Goal: Information Seeking & Learning: Check status

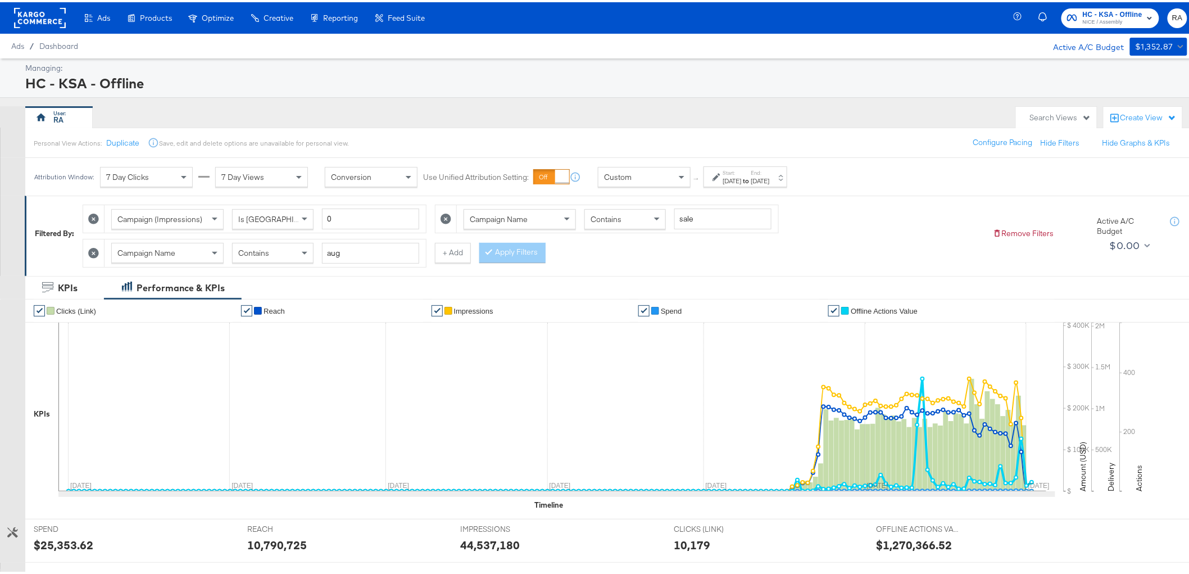
click at [770, 172] on label "End:" at bounding box center [760, 170] width 19 height 7
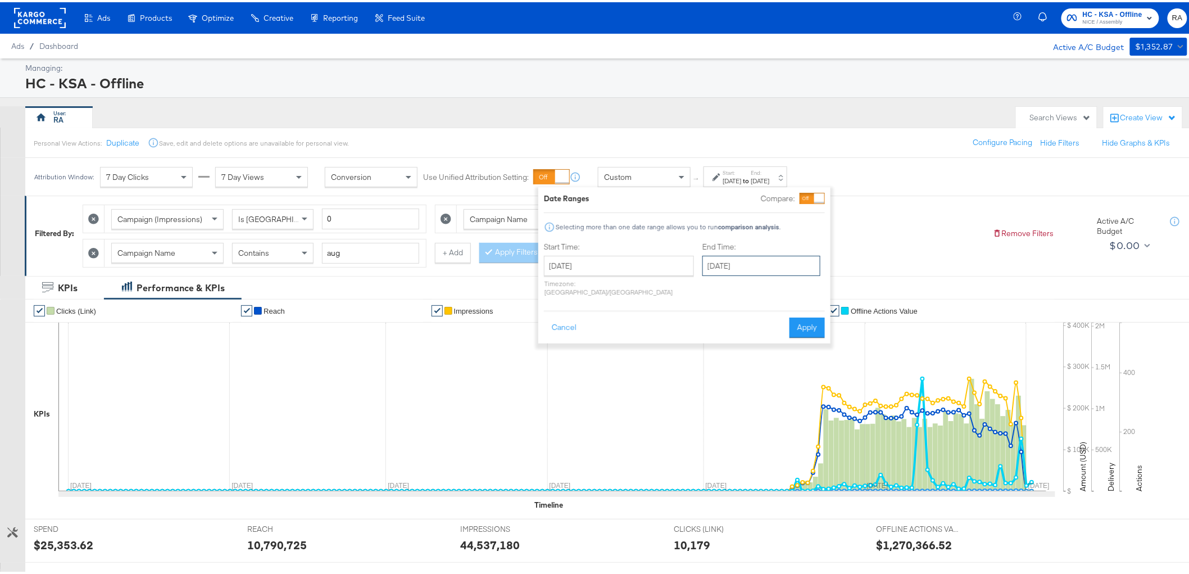
click at [767, 268] on input "[DATE]" at bounding box center [761, 263] width 118 height 20
click at [763, 363] on td "24" at bounding box center [772, 368] width 19 height 16
type input "[DATE]"
click at [793, 315] on button "Apply" at bounding box center [808, 325] width 35 height 20
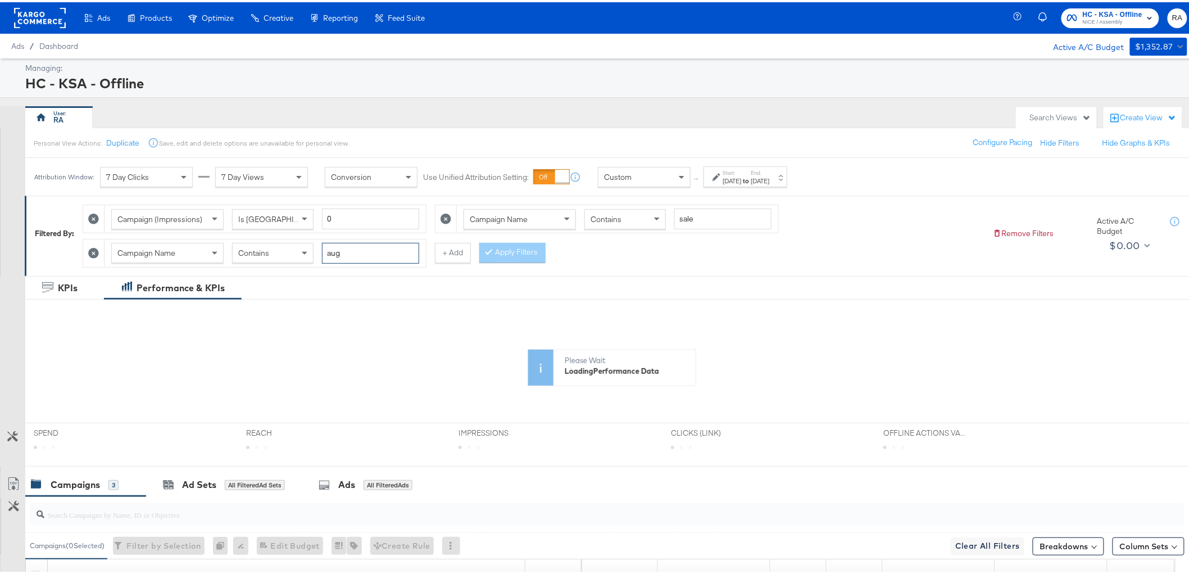
click at [352, 250] on input "aug" at bounding box center [370, 250] width 97 height 21
click at [93, 252] on icon at bounding box center [93, 251] width 11 height 11
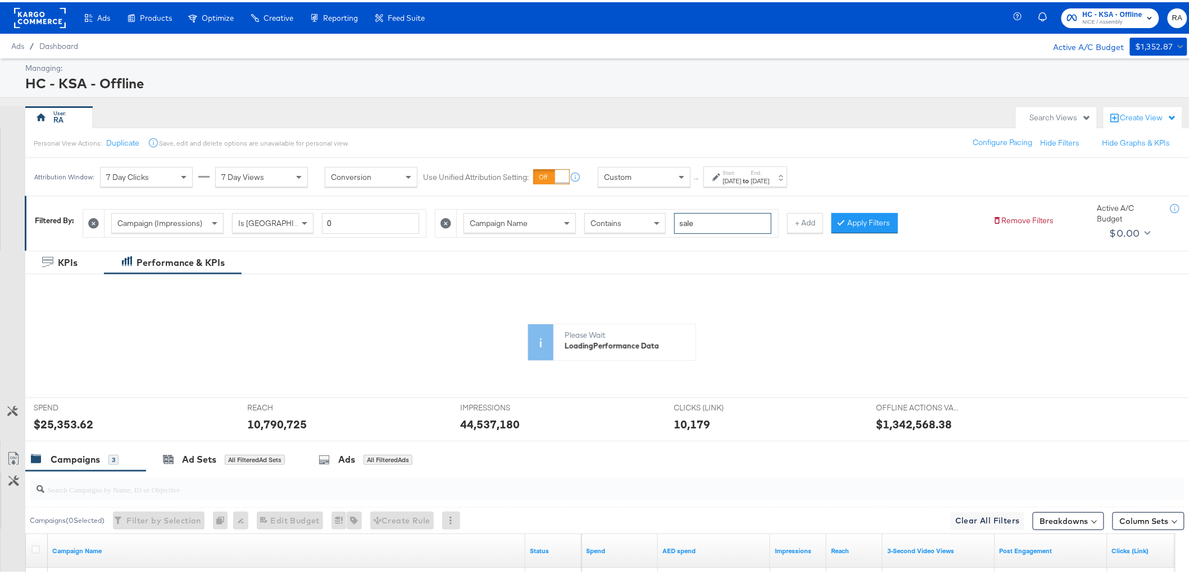
click at [694, 216] on input "sale" at bounding box center [722, 221] width 97 height 21
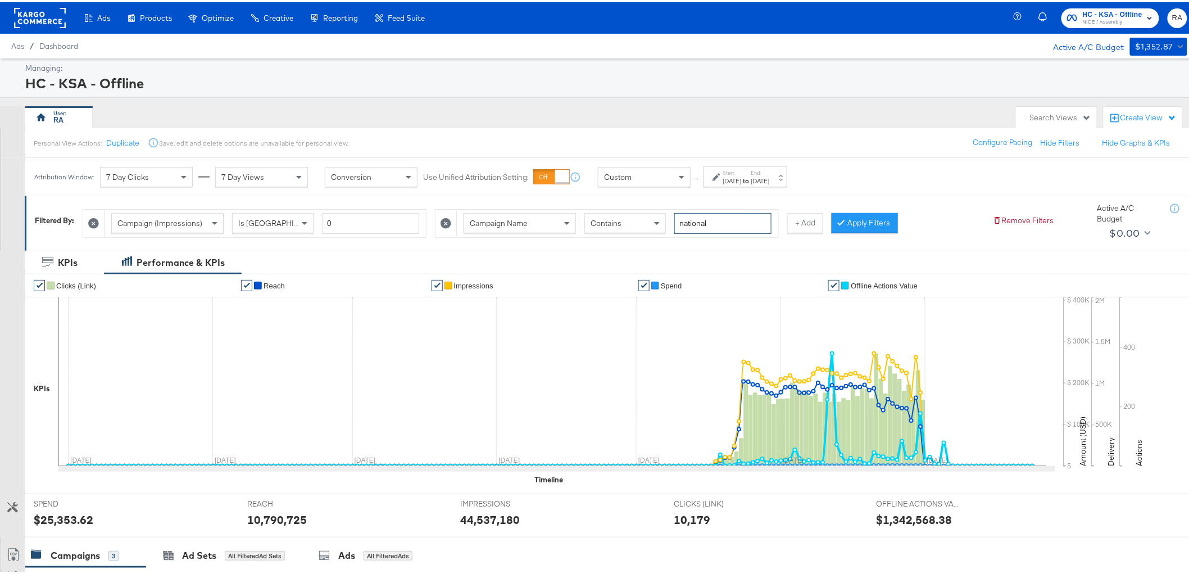
type input "national"
click at [872, 221] on button "Apply Filters" at bounding box center [864, 221] width 66 height 20
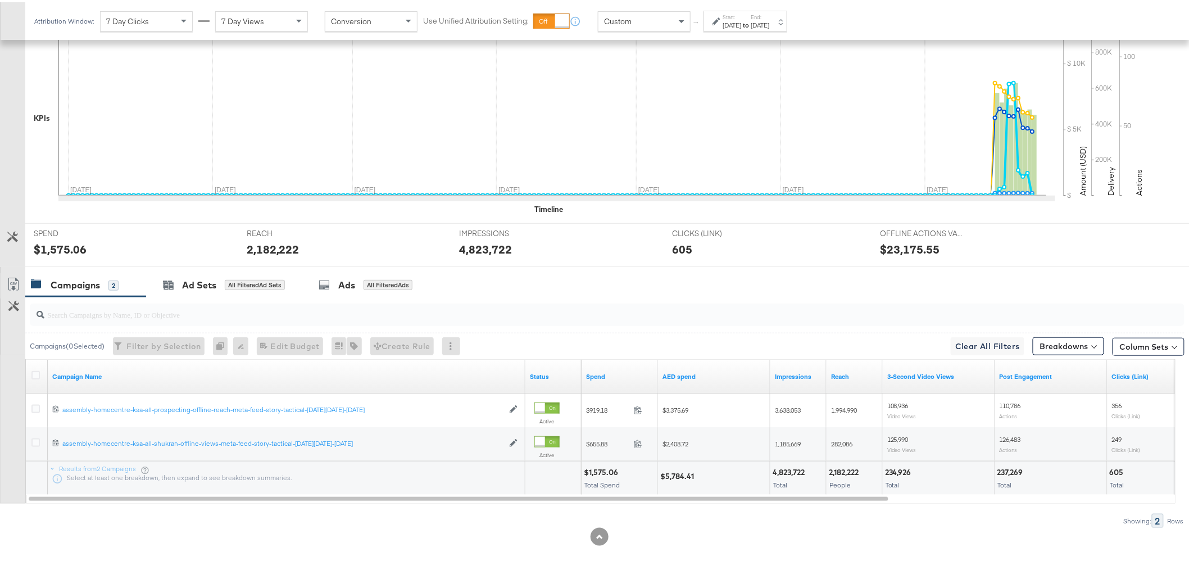
scroll to position [272, 0]
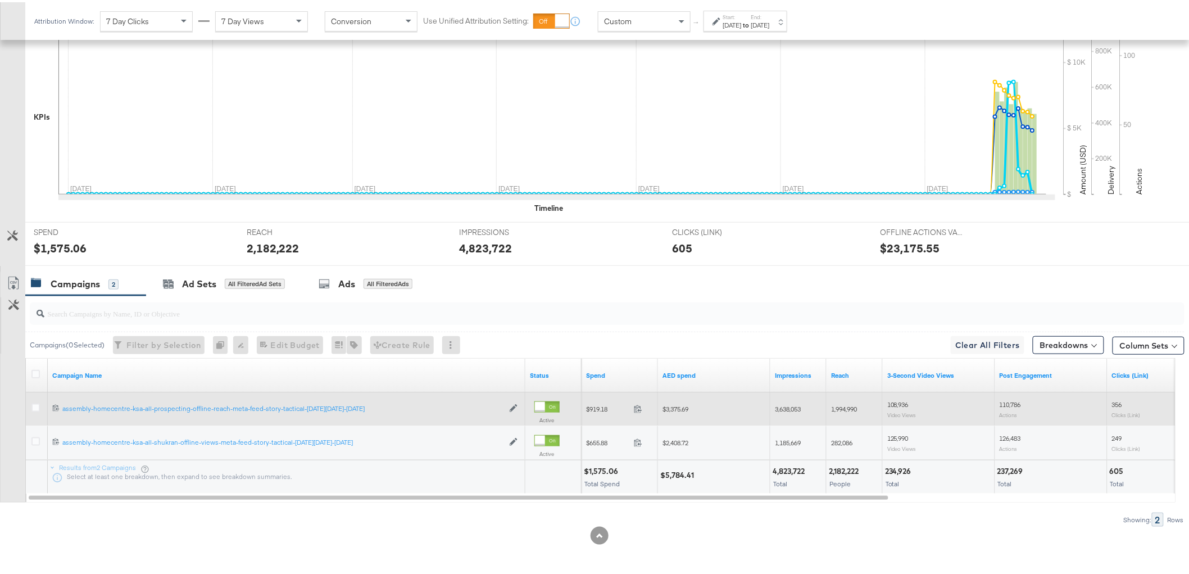
click at [681, 407] on span "$3,375.69" at bounding box center [675, 406] width 26 height 8
copy span "3,375.69"
click at [788, 406] on span "3,638,053" at bounding box center [788, 406] width 26 height 8
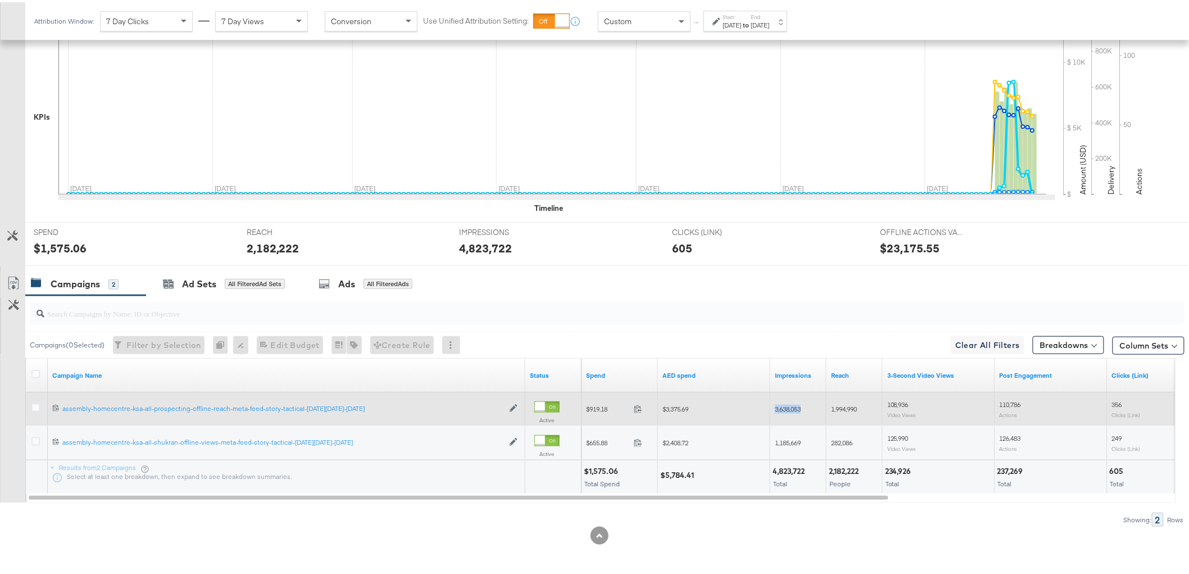
copy span "3,638,053"
click at [843, 406] on span "1,994,990" at bounding box center [844, 406] width 26 height 8
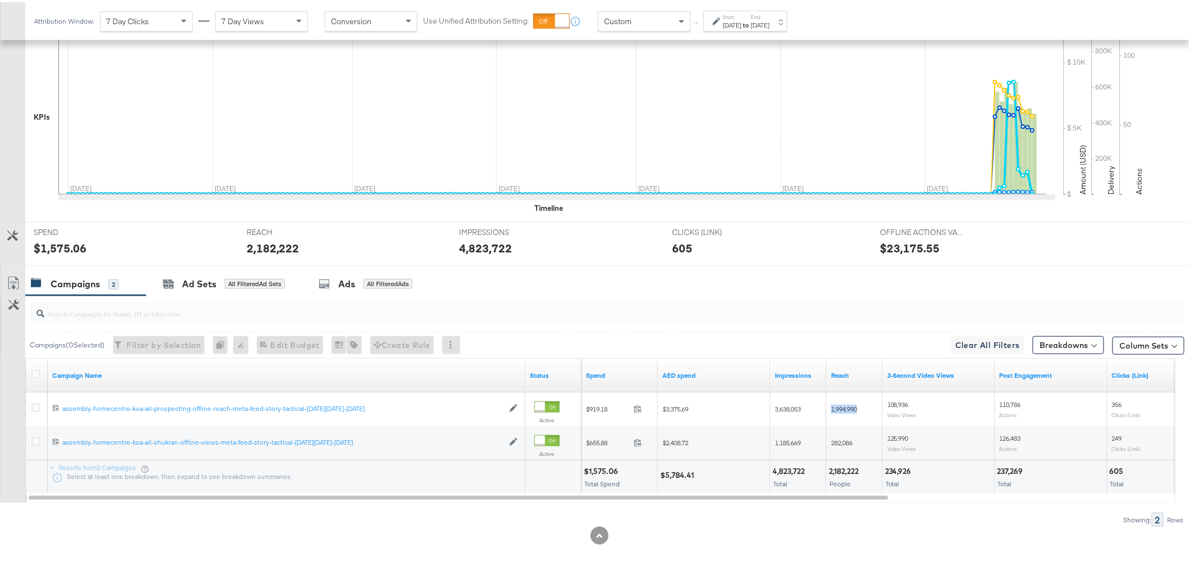
copy span "1,994,990"
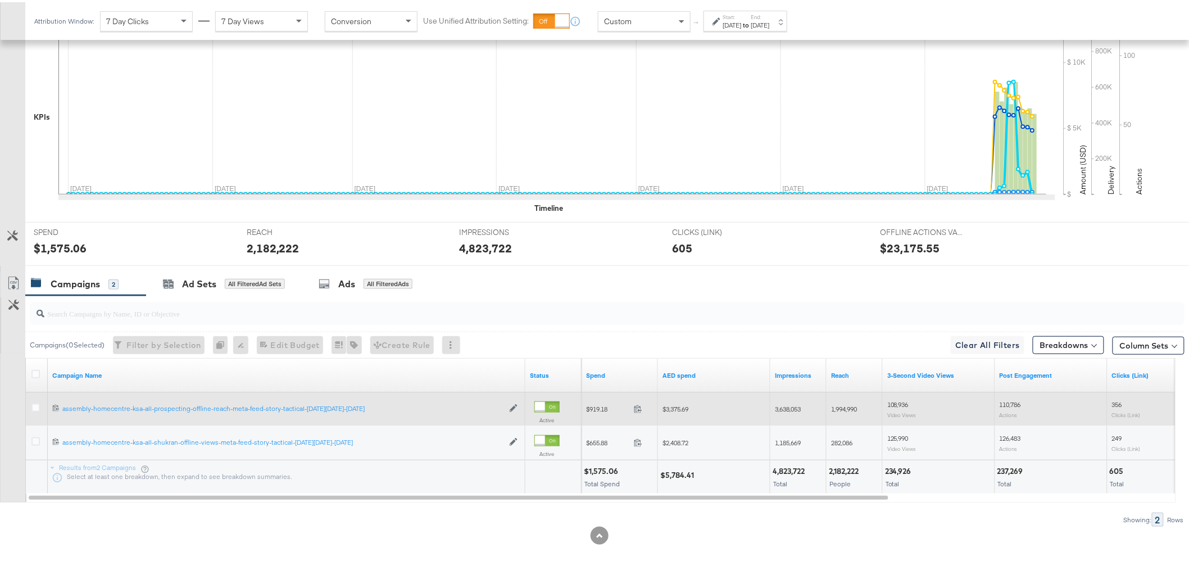
click at [899, 399] on span "108,936" at bounding box center [897, 402] width 21 height 8
copy span "108,936"
click at [1006, 396] on div "110,786 Actions" at bounding box center [1051, 406] width 112 height 26
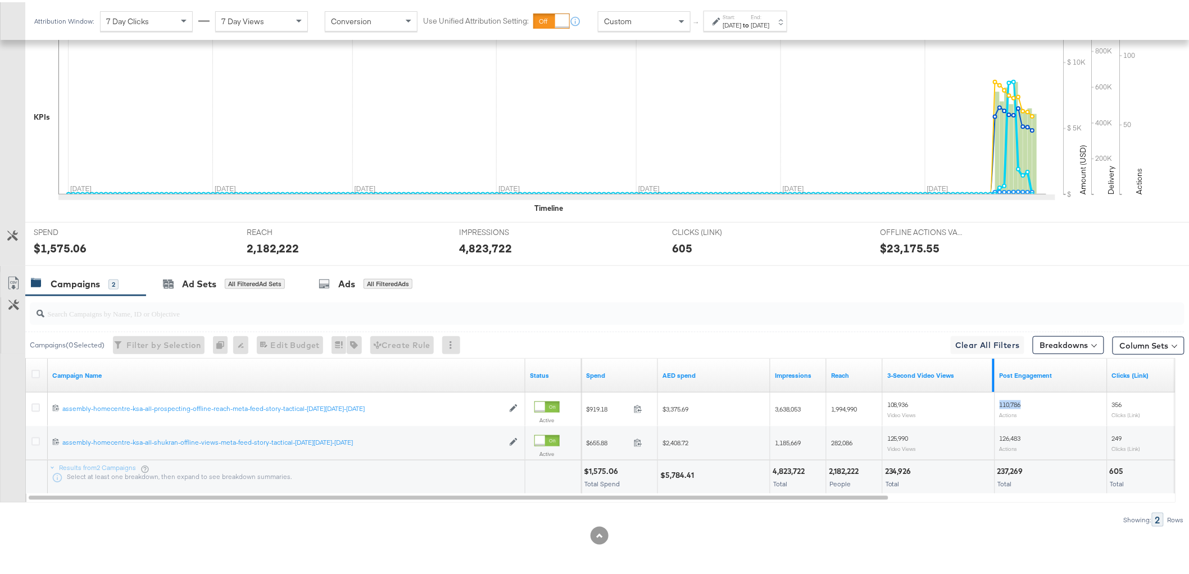
copy span "110,786"
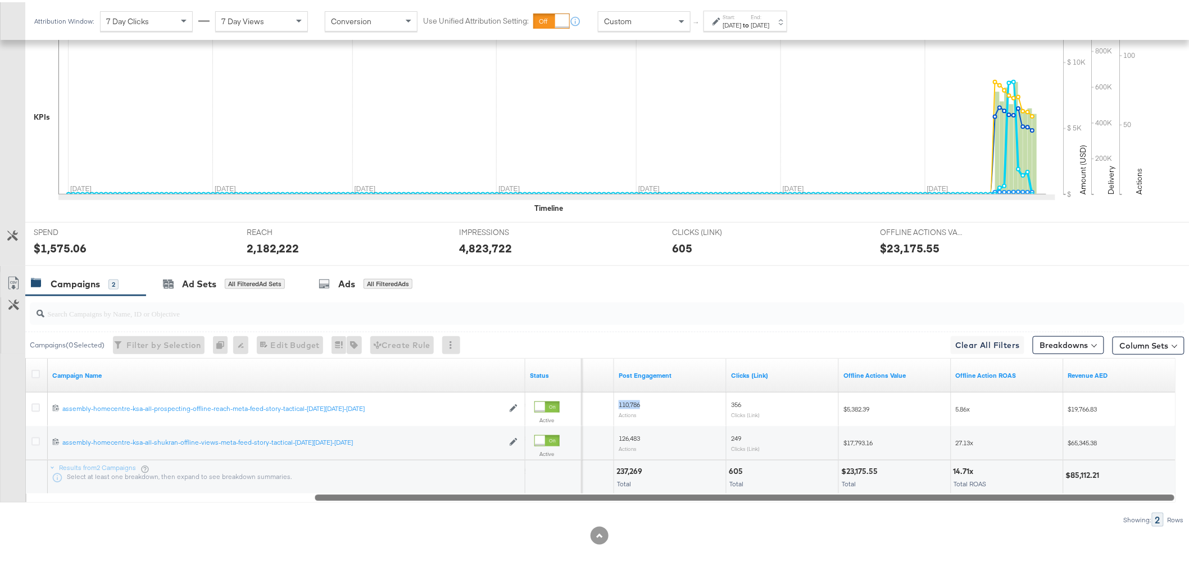
drag, startPoint x: 839, startPoint y: 492, endPoint x: 1192, endPoint y: 474, distance: 353.2
click at [1195, 302] on html "Ads Products Optimize Creative Reporting Feed Suite HC - KSA - Offline NICE / A…" at bounding box center [599, 16] width 1198 height 574
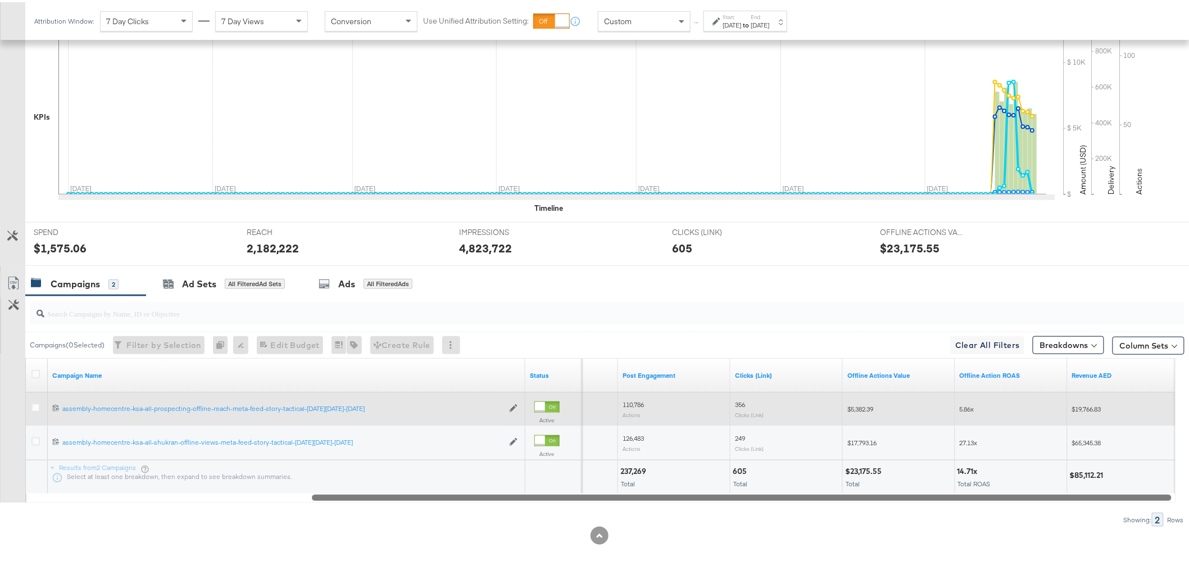
click at [1091, 407] on span "$19,766.83" at bounding box center [1086, 406] width 29 height 8
copy span "19,766.83"
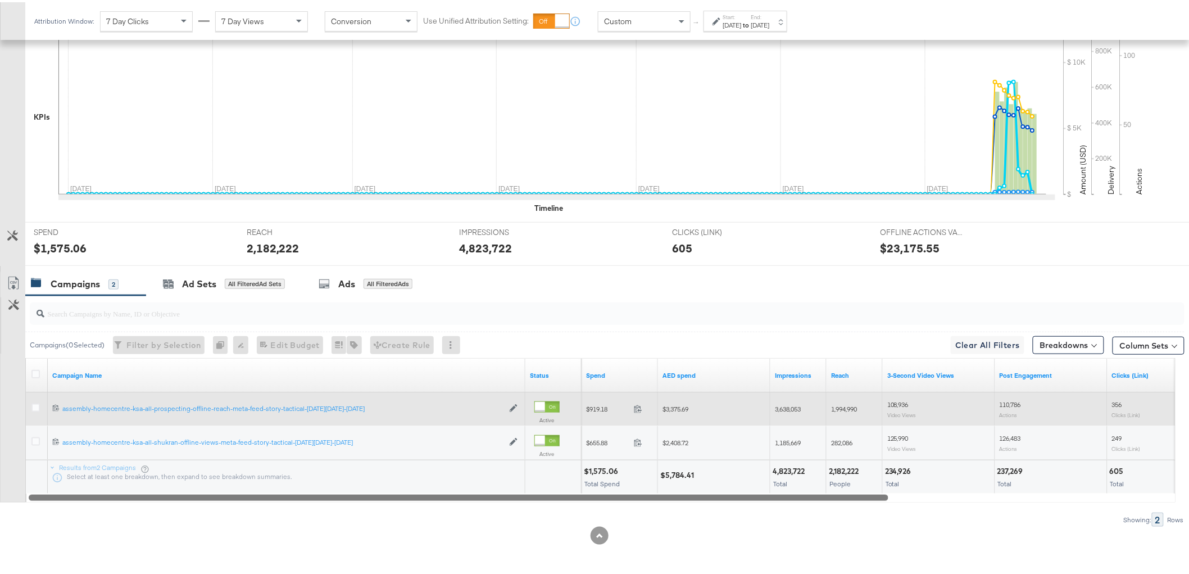
drag, startPoint x: 692, startPoint y: 492, endPoint x: 235, endPoint y: 487, distance: 457.3
click at [228, 489] on div "Campaign Name Status Spend AED spend Impressions Reach 3-Second Video Views Pos…" at bounding box center [600, 428] width 1150 height 144
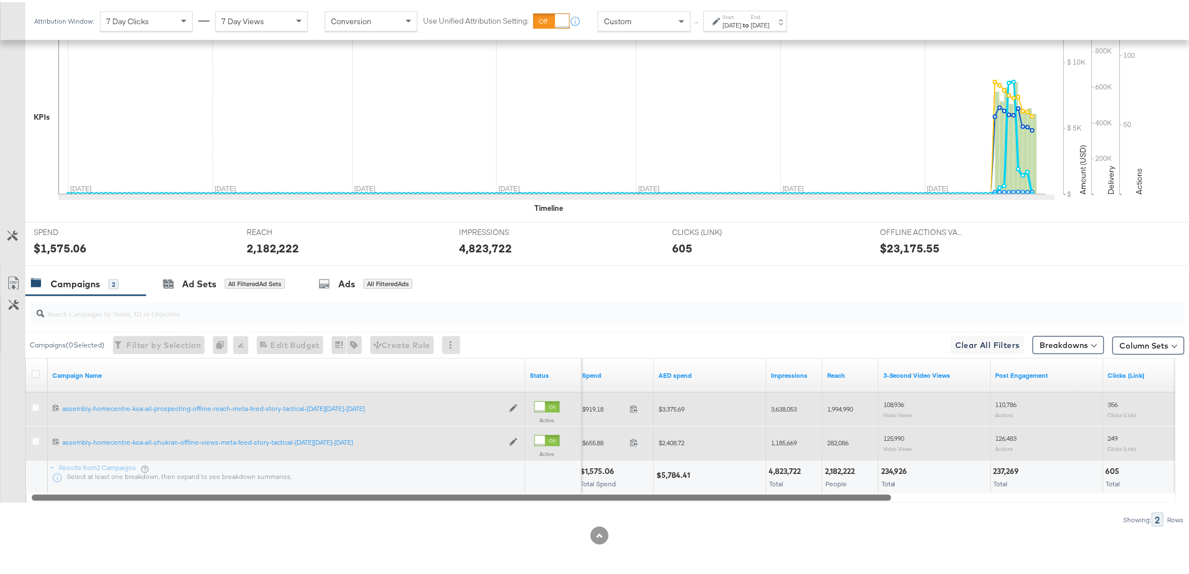
click at [679, 437] on span "$2,408.72" at bounding box center [671, 440] width 26 height 8
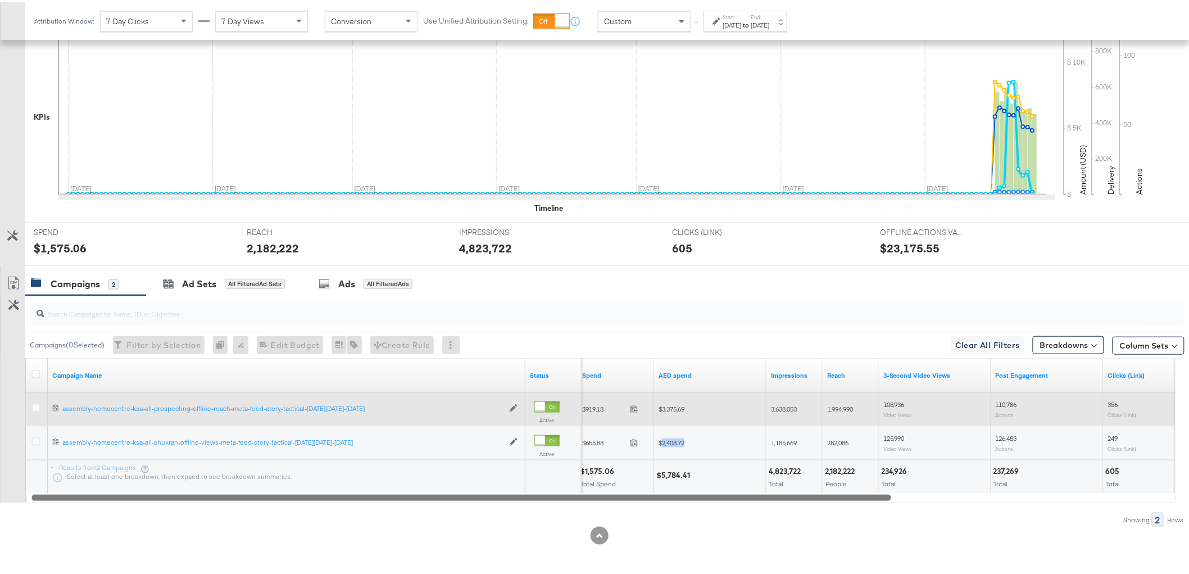
copy span "2,408.72"
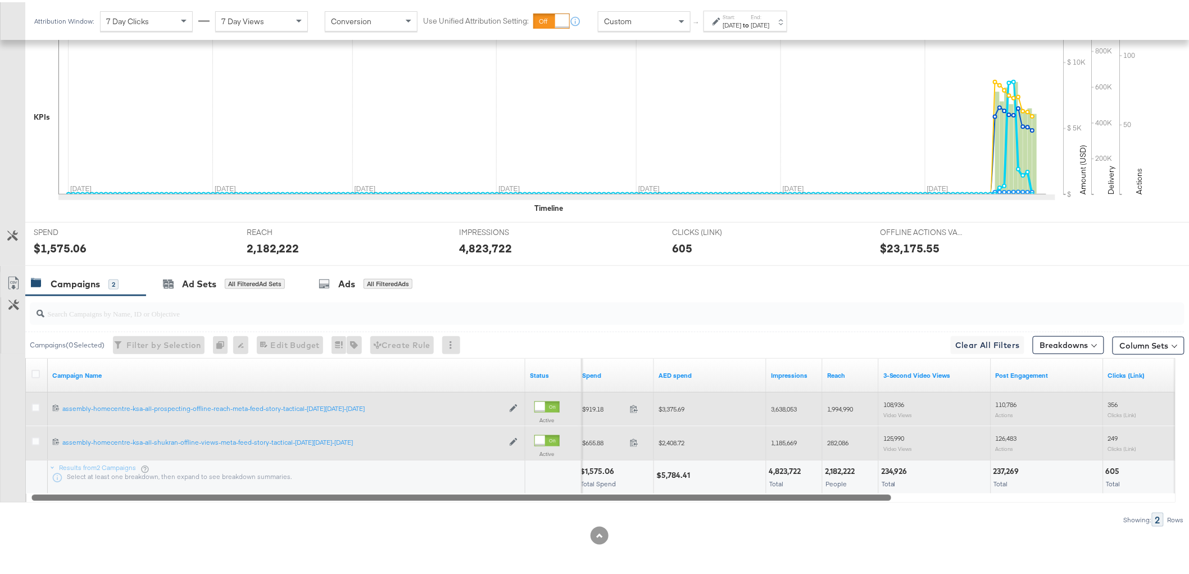
click at [785, 437] on span "1,185,669" at bounding box center [784, 440] width 26 height 8
copy span "1,185,669"
click at [842, 439] on span "282,086" at bounding box center [837, 440] width 21 height 8
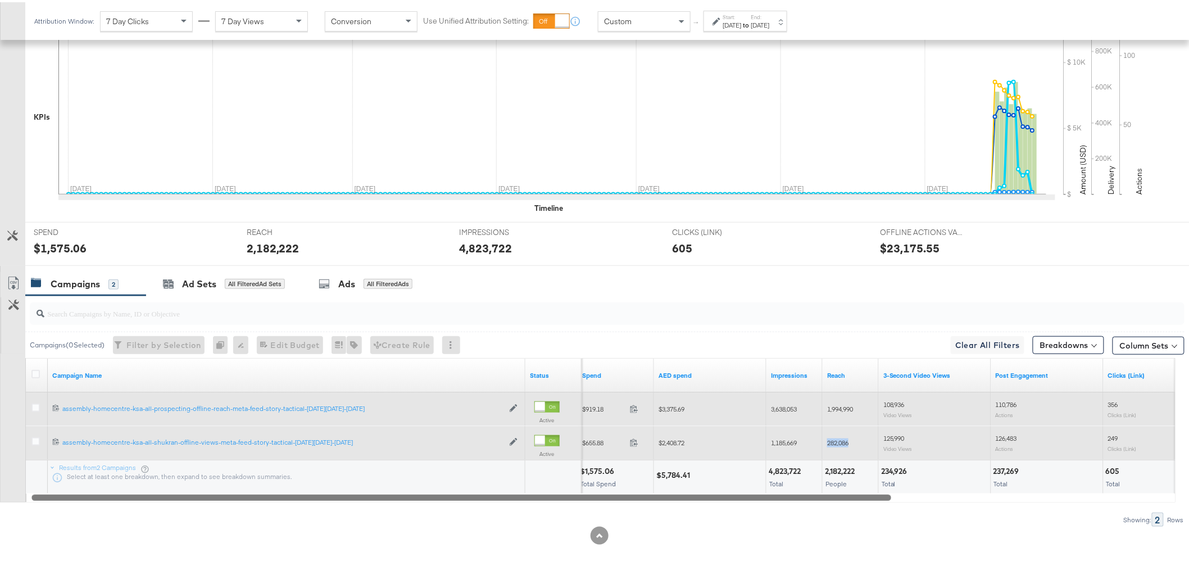
copy span "282,086"
click at [896, 437] on span "125,990" at bounding box center [893, 435] width 21 height 8
copy span "125,990"
click at [1014, 431] on span "126,483" at bounding box center [1006, 435] width 21 height 8
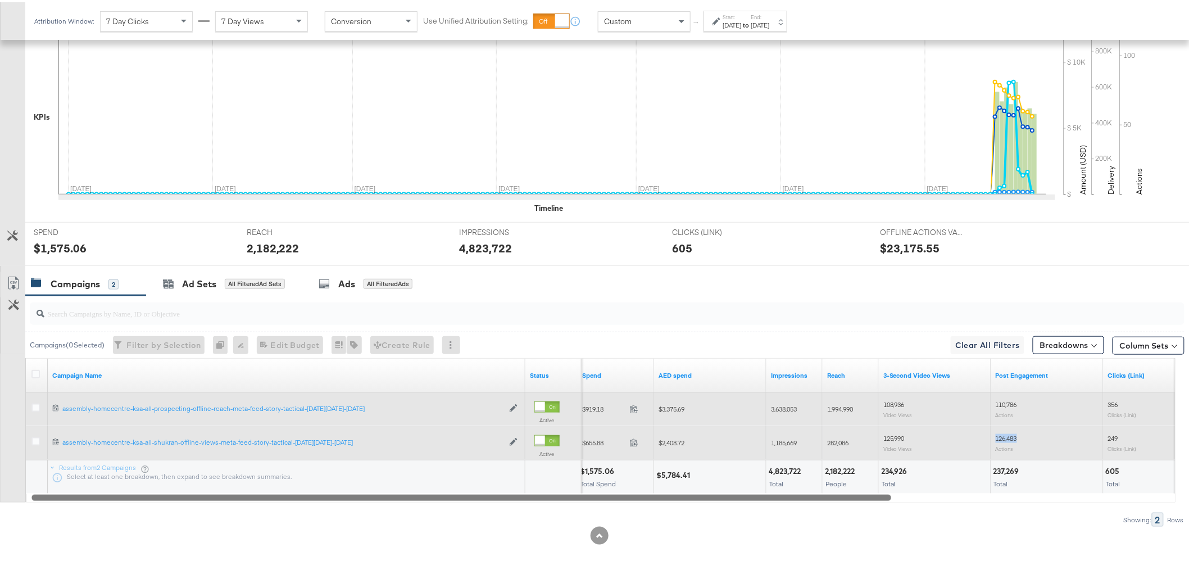
click at [1014, 431] on span "126,483" at bounding box center [1006, 435] width 21 height 8
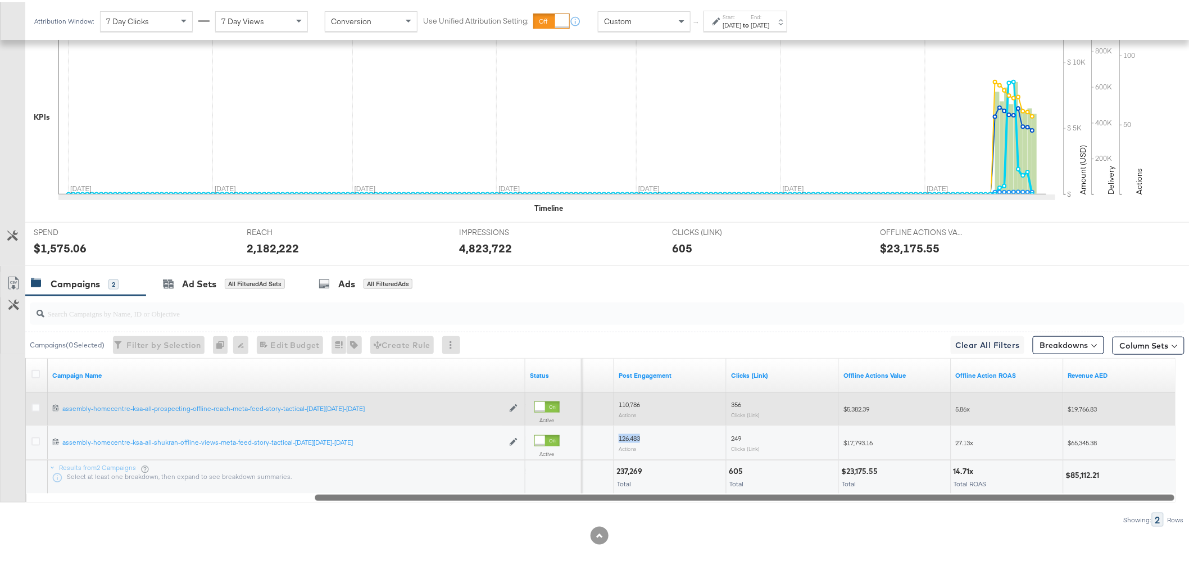
drag, startPoint x: 861, startPoint y: 494, endPoint x: 1192, endPoint y: 476, distance: 331.4
click at [1192, 302] on html "Ads Products Optimize Creative Reporting Feed Suite HC - KSA - Offline NICE / A…" at bounding box center [599, 16] width 1198 height 574
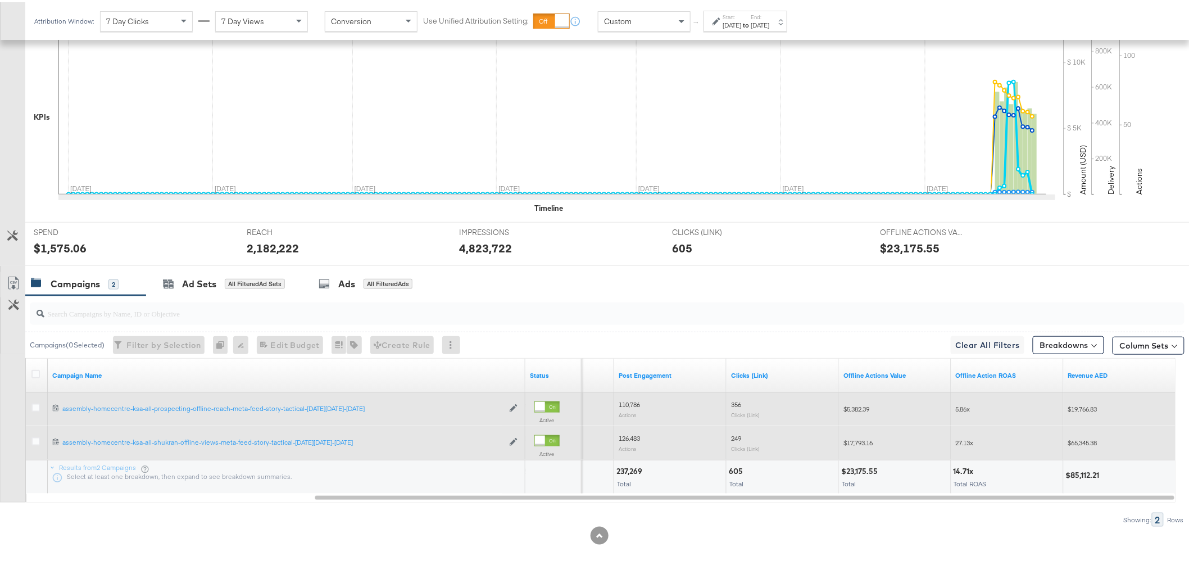
click at [1092, 441] on span "$65,345.38" at bounding box center [1082, 440] width 29 height 8
